Goal: Task Accomplishment & Management: Use online tool/utility

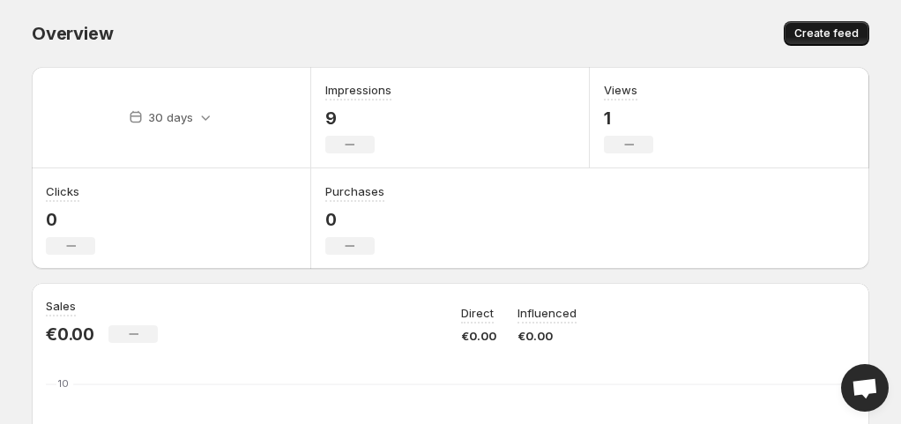
click at [808, 34] on span "Create feed" at bounding box center [827, 33] width 64 height 14
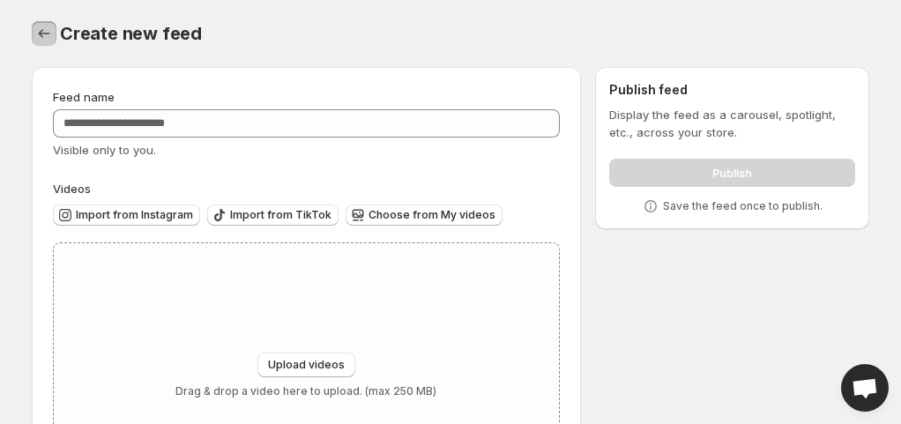
click at [45, 32] on icon "Settings" at bounding box center [44, 34] width 18 height 18
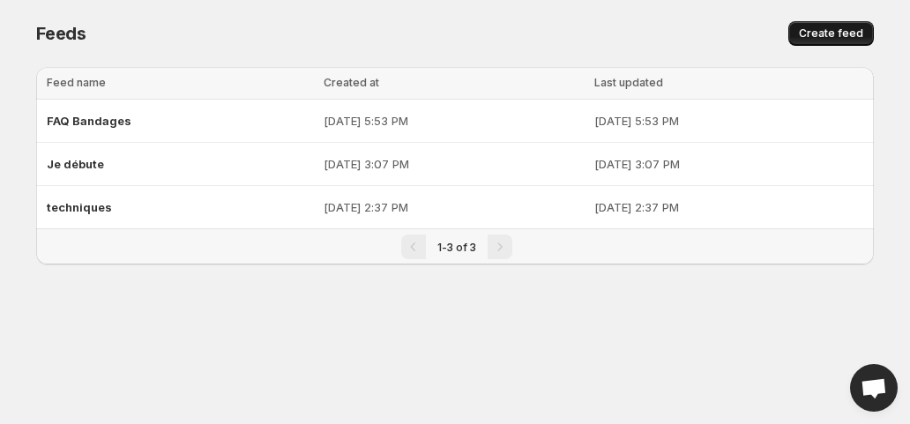
click at [819, 37] on span "Create feed" at bounding box center [831, 33] width 64 height 14
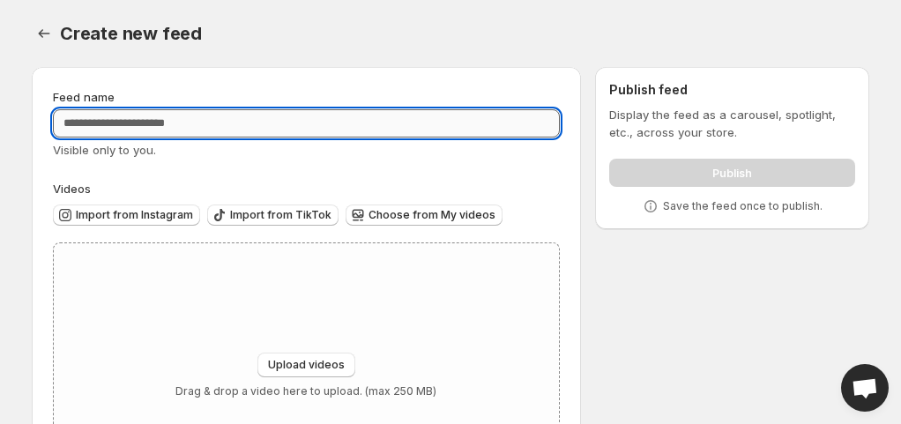
click at [457, 117] on input "Feed name" at bounding box center [306, 123] width 507 height 28
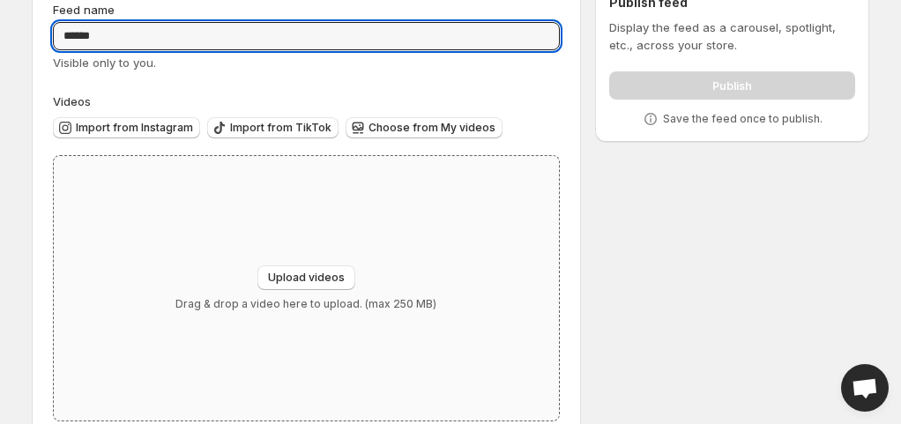
scroll to position [127, 0]
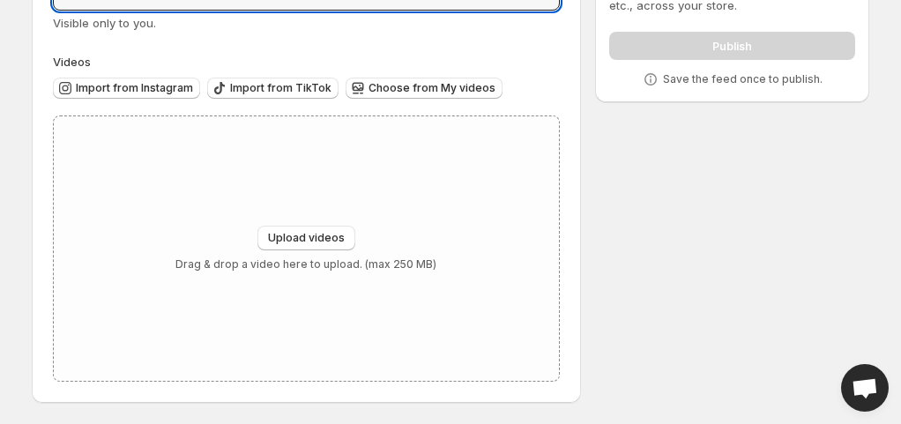
type input "******"
